Goal: Transaction & Acquisition: Register for event/course

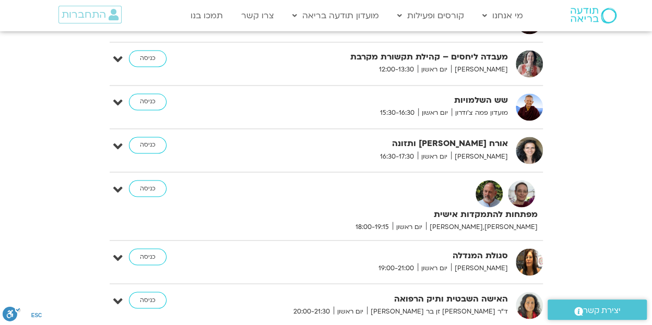
scroll to position [835, 0]
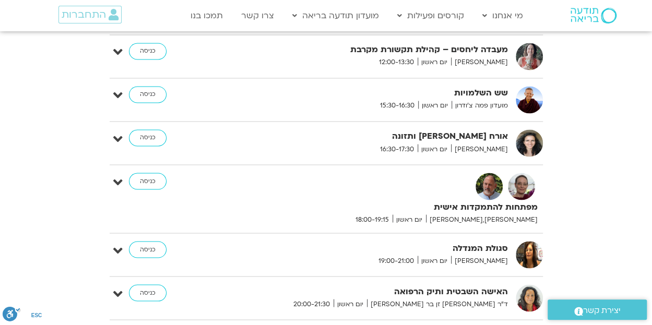
drag, startPoint x: 66, startPoint y: 259, endPoint x: 42, endPoint y: 207, distance: 56.7
drag, startPoint x: 42, startPoint y: 207, endPoint x: 314, endPoint y: 189, distance: 272.4
click at [314, 189] on div "מפתחות להתמקדות אישית דנה גניהר,ברוך ברנר יום ראשון 18:00-19:15" at bounding box center [412, 199] width 261 height 52
click at [148, 179] on link "כניסה" at bounding box center [148, 181] width 38 height 17
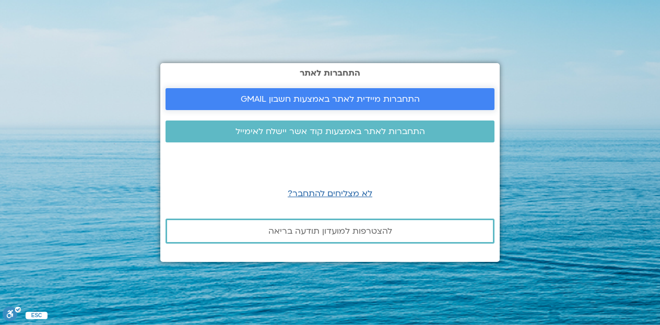
click at [320, 100] on span "התחברות מיידית לאתר באמצעות חשבון GMAIL" at bounding box center [330, 98] width 179 height 9
